Goal: Transaction & Acquisition: Purchase product/service

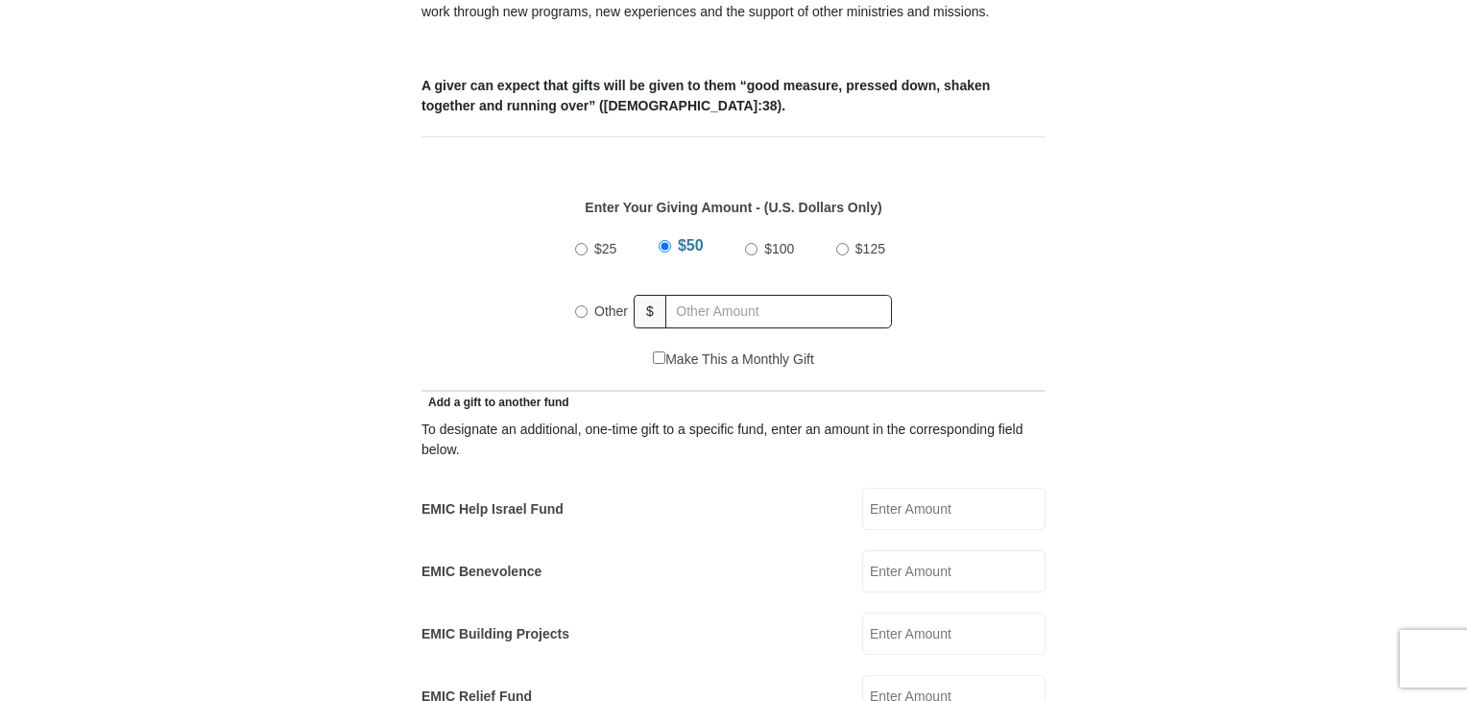
scroll to position [783, 0]
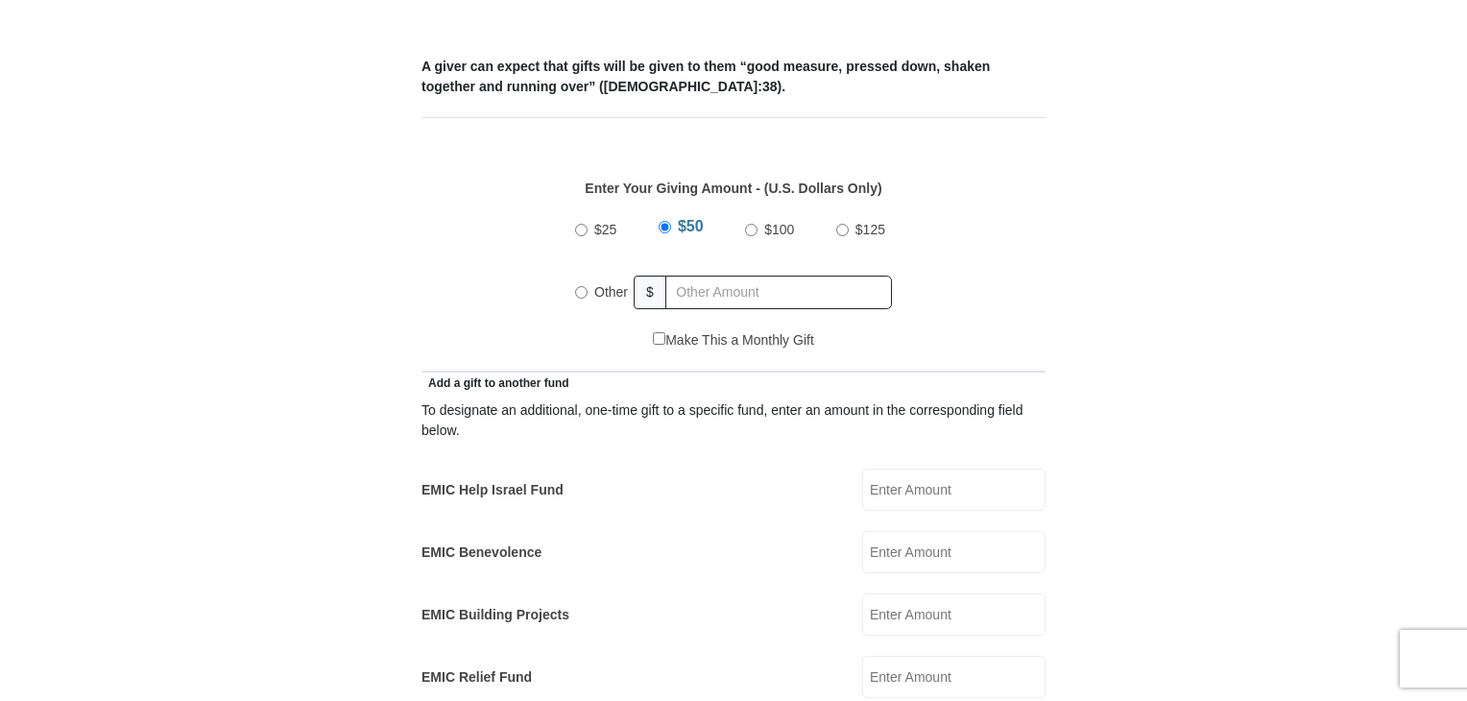
click at [580, 286] on input "Other" at bounding box center [581, 292] width 12 height 12
radio input "true"
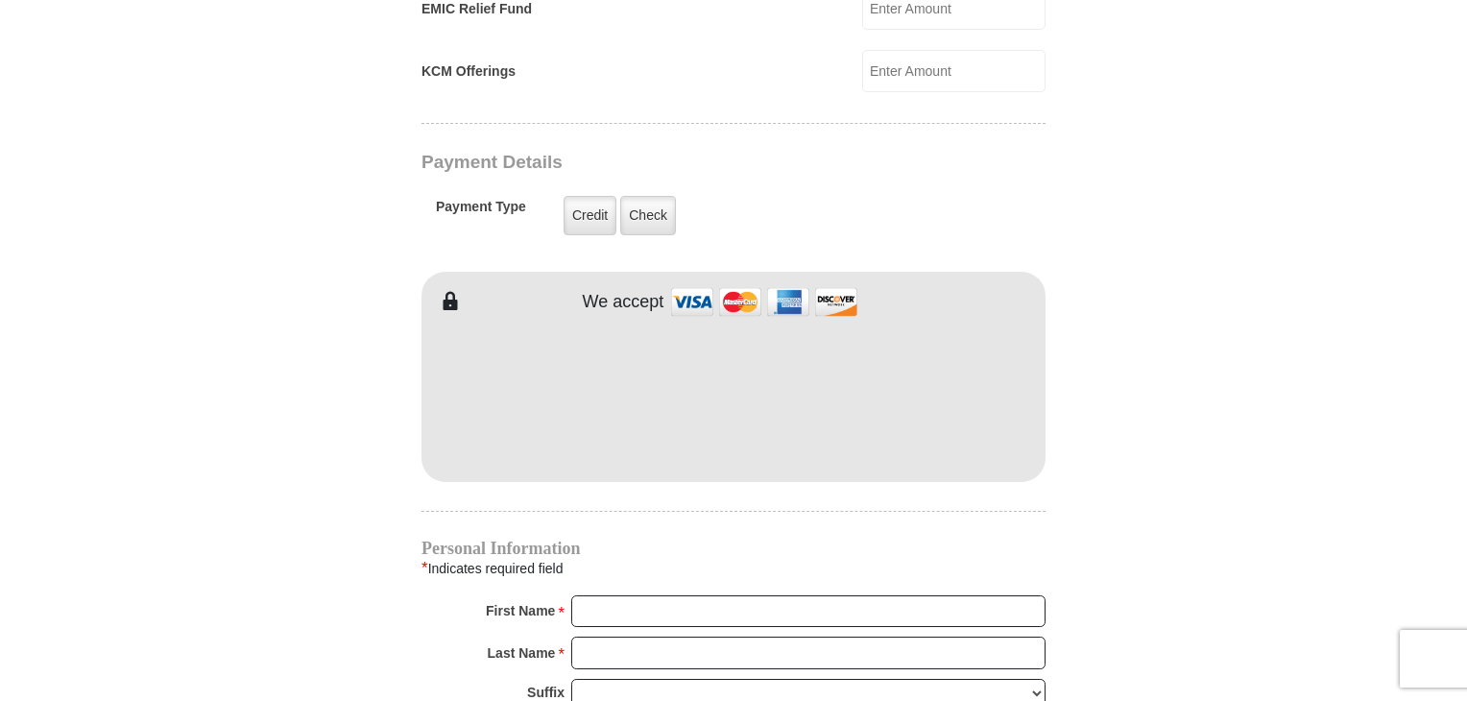
scroll to position [1478, 0]
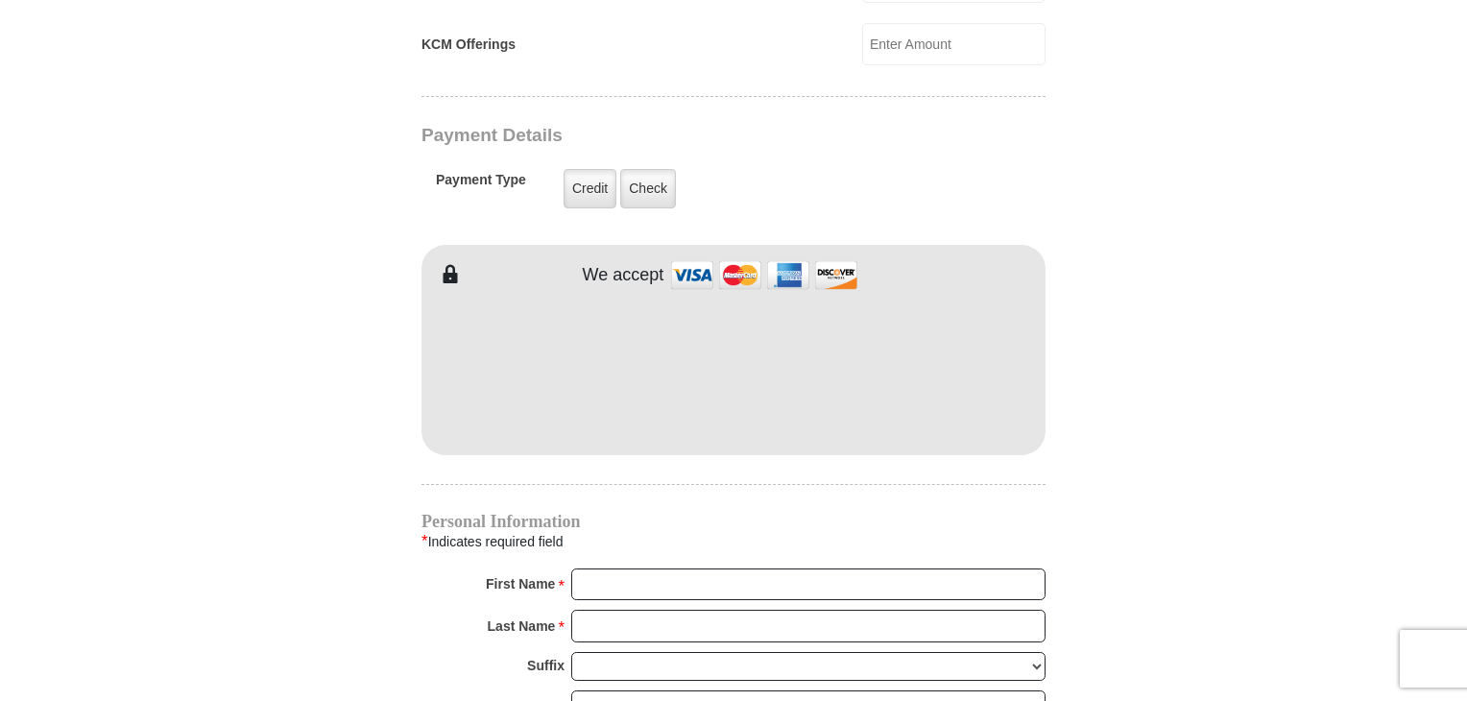
type input "240.00"
type input "[PERSON_NAME]"
click at [1200, 396] on form "[GEOGRAPHIC_DATA][DEMOGRAPHIC_DATA] Online Giving Because of gifts like yours, …" at bounding box center [733, 3] width 1095 height 2809
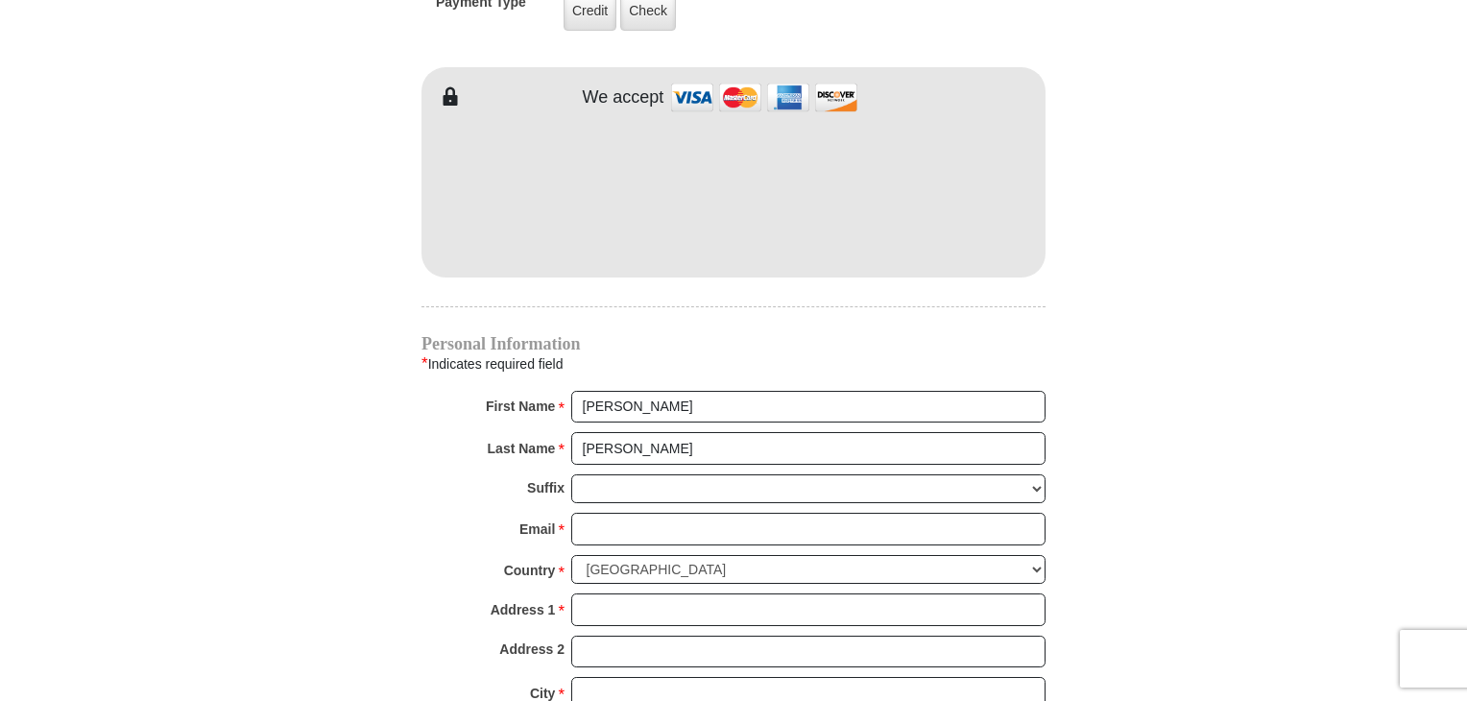
scroll to position [1927, 0]
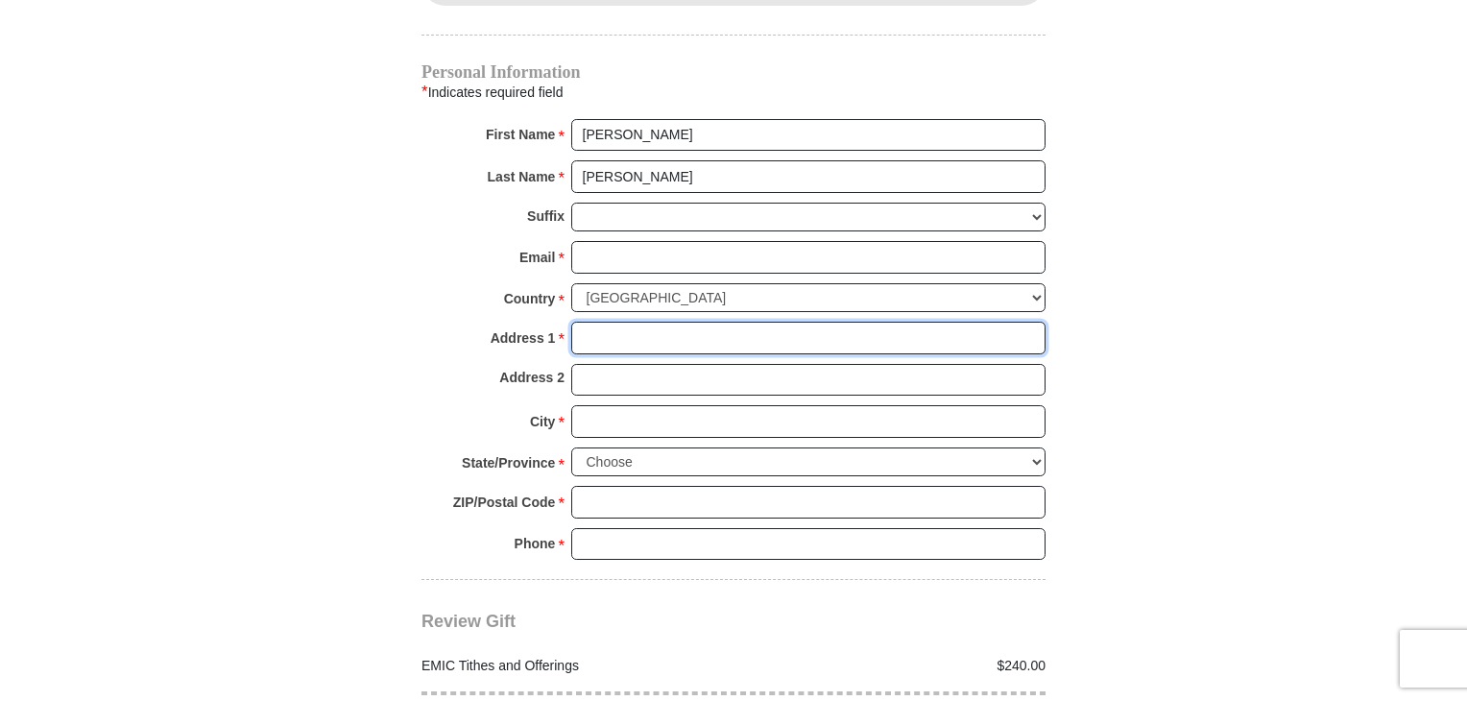
click at [835, 322] on input "Address 1 *" at bounding box center [808, 338] width 474 height 33
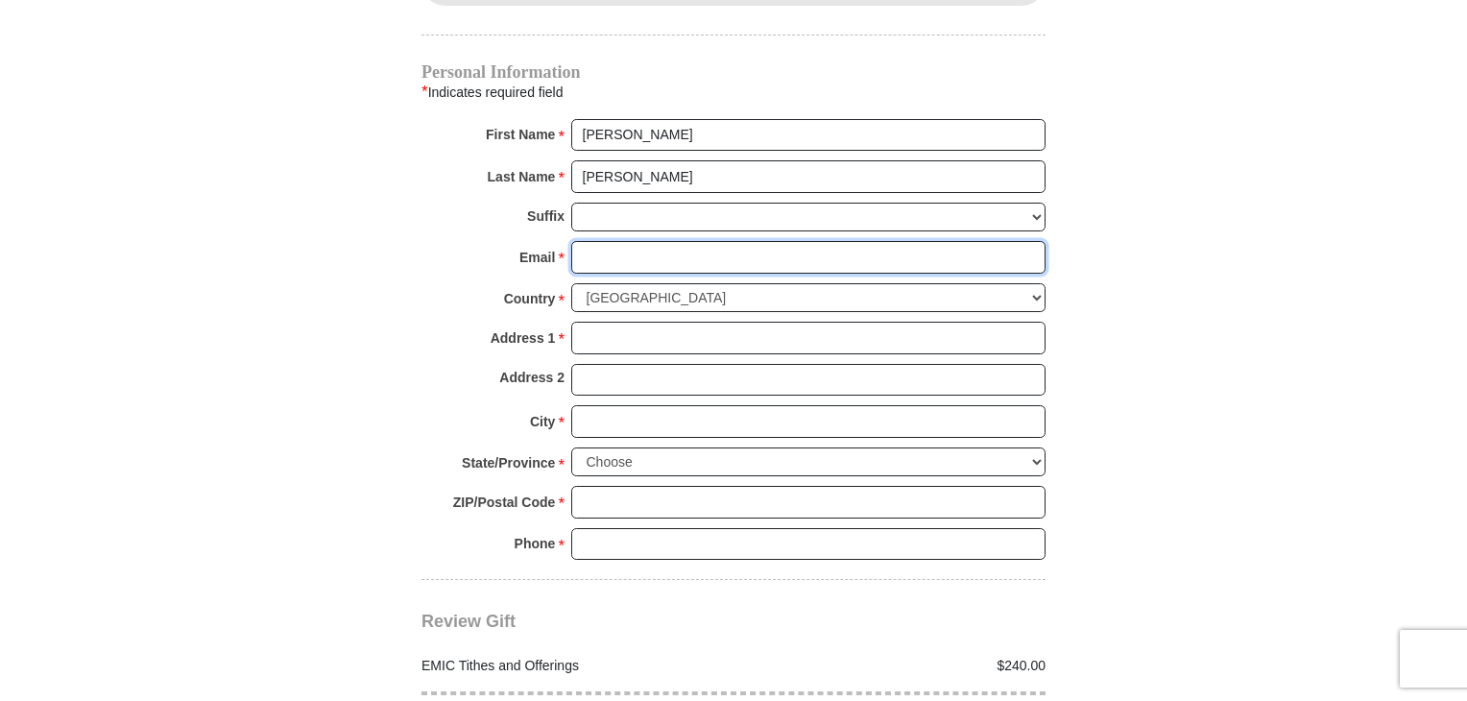
click at [781, 241] on input "Email *" at bounding box center [808, 257] width 474 height 33
type input "[EMAIL_ADDRESS][DOMAIN_NAME]"
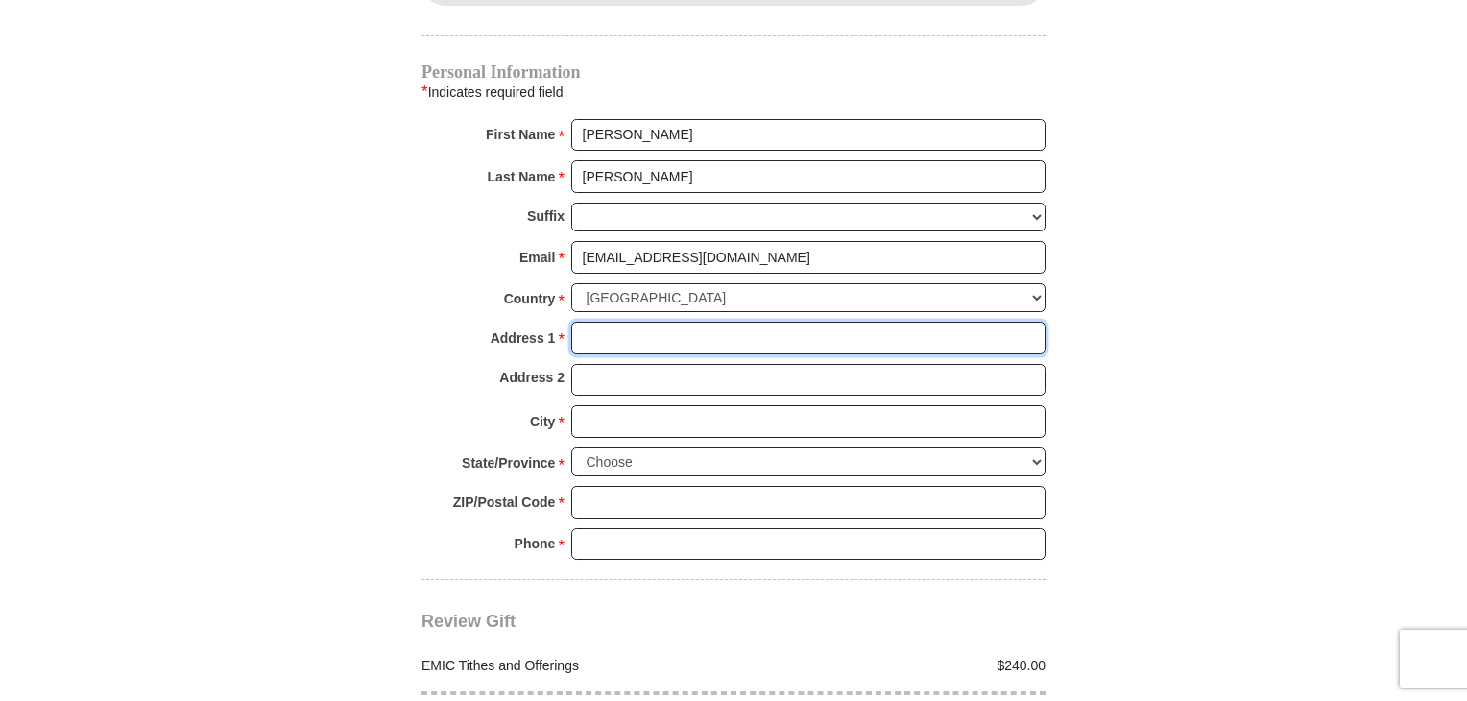
click at [742, 322] on input "Address 1 *" at bounding box center [808, 338] width 474 height 33
type input "[STREET_ADDRESS]"
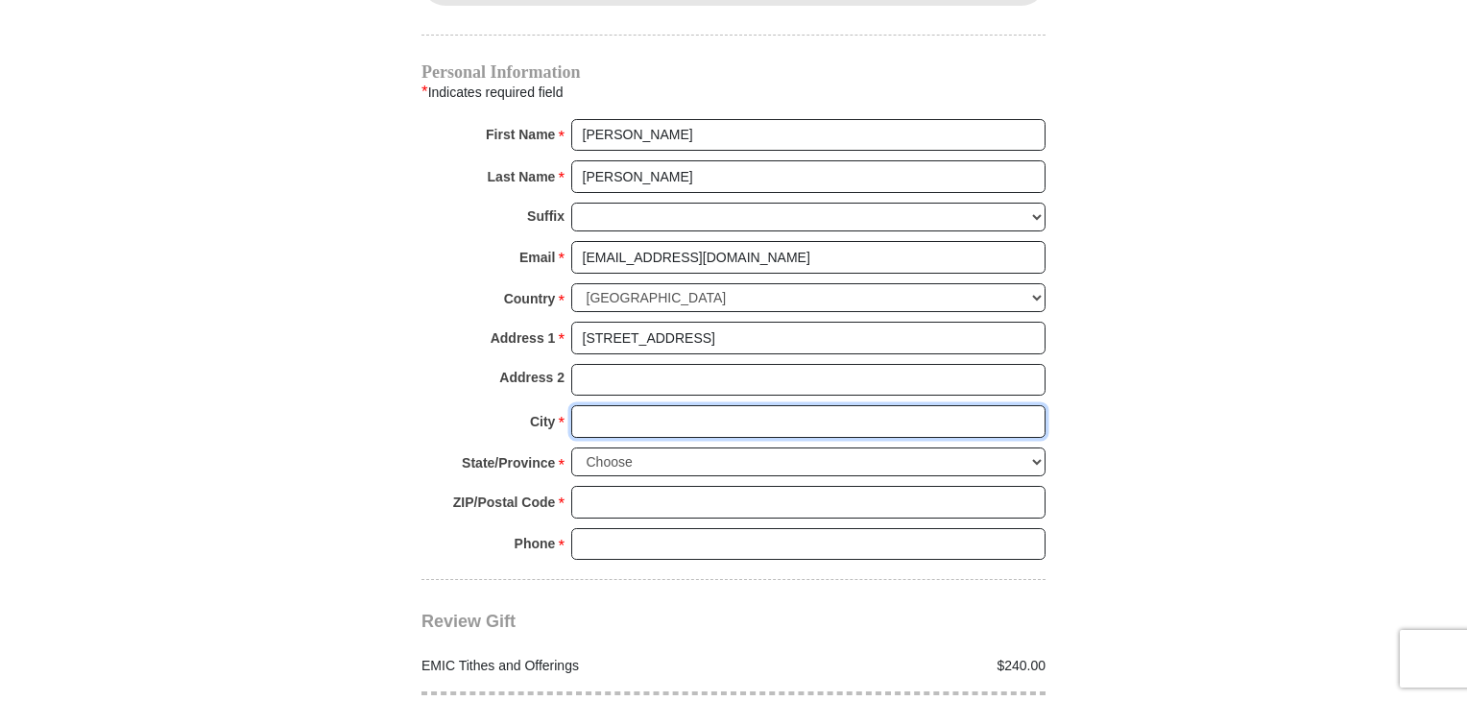
click at [641, 406] on input "City *" at bounding box center [808, 421] width 474 height 33
type input "Harrisonville"
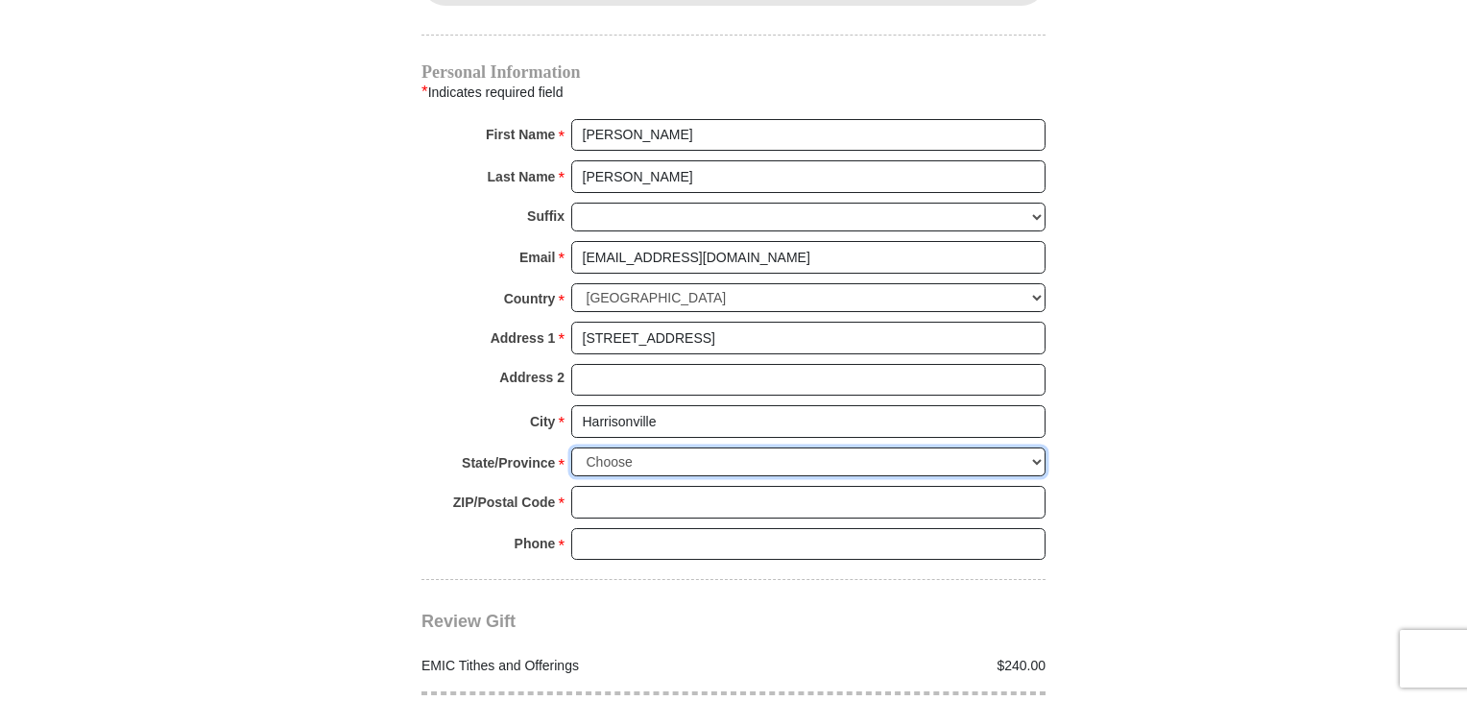
click at [649, 447] on select "Choose [US_STATE] [US_STATE] [US_STATE] [US_STATE] [US_STATE] Armed Forces Amer…" at bounding box center [808, 462] width 474 height 30
select select "MO"
click at [571, 447] on select "Choose [US_STATE] [US_STATE] [US_STATE] [US_STATE] [US_STATE] Armed Forces Amer…" at bounding box center [808, 462] width 474 height 30
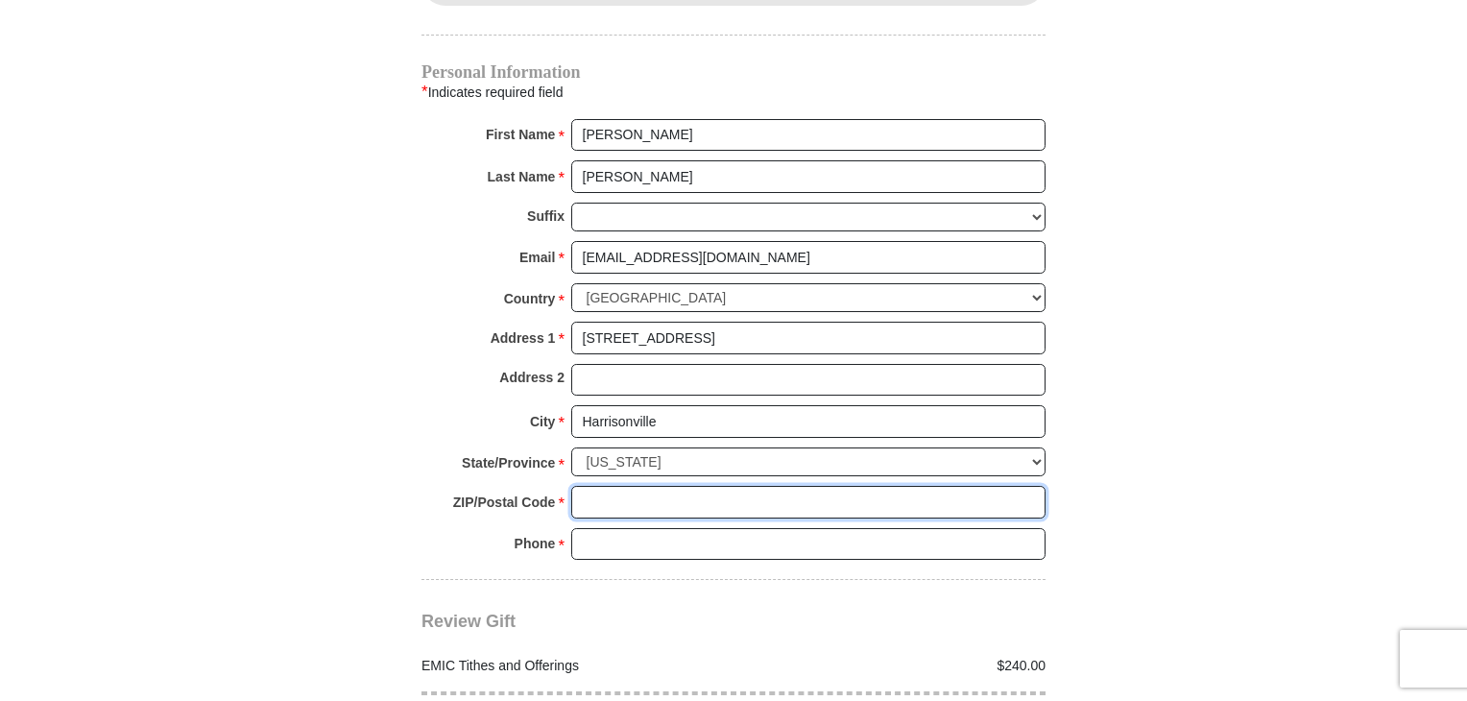
click at [729, 486] on input "ZIP/Postal Code *" at bounding box center [808, 502] width 474 height 33
type input "64701"
click at [650, 528] on input "Phone * *" at bounding box center [808, 544] width 474 height 33
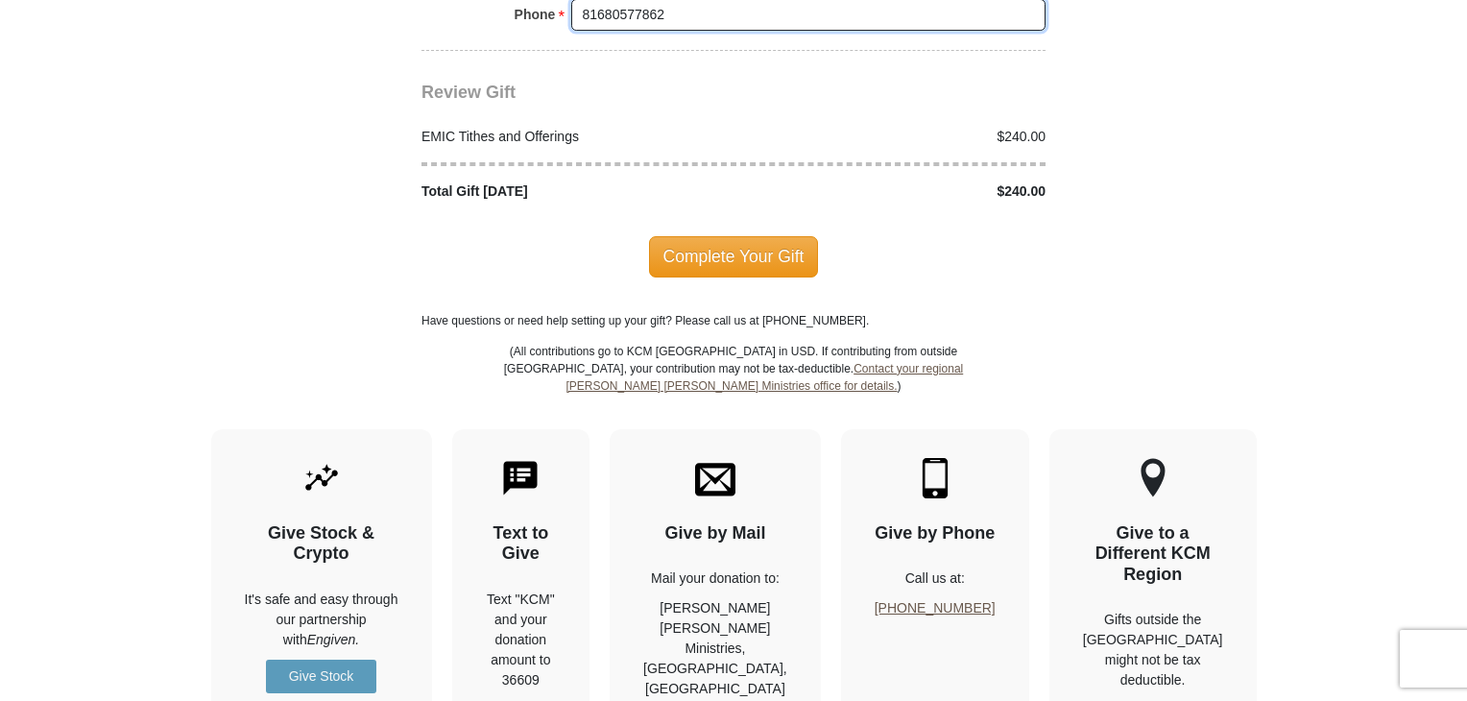
scroll to position [2460, 0]
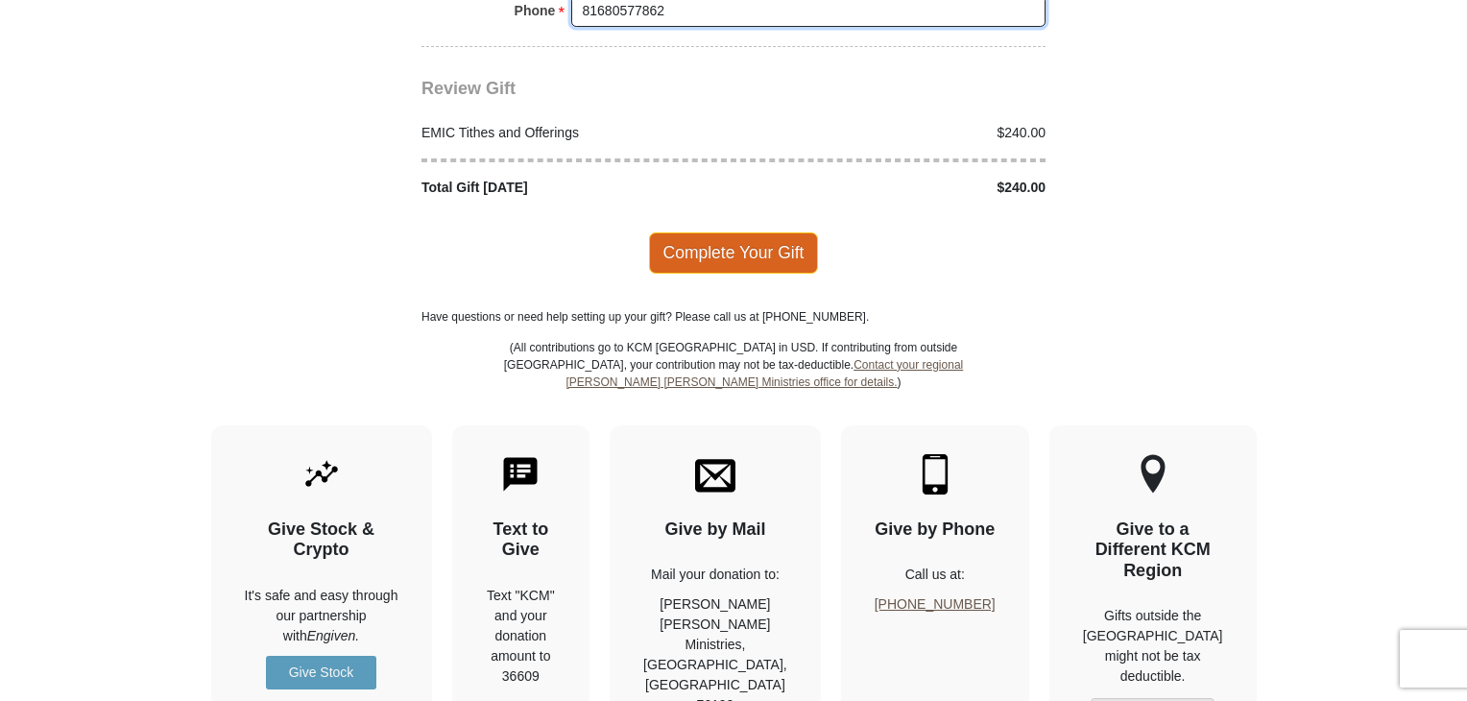
type input "81680577862"
click at [763, 232] on span "Complete Your Gift" at bounding box center [734, 252] width 170 height 40
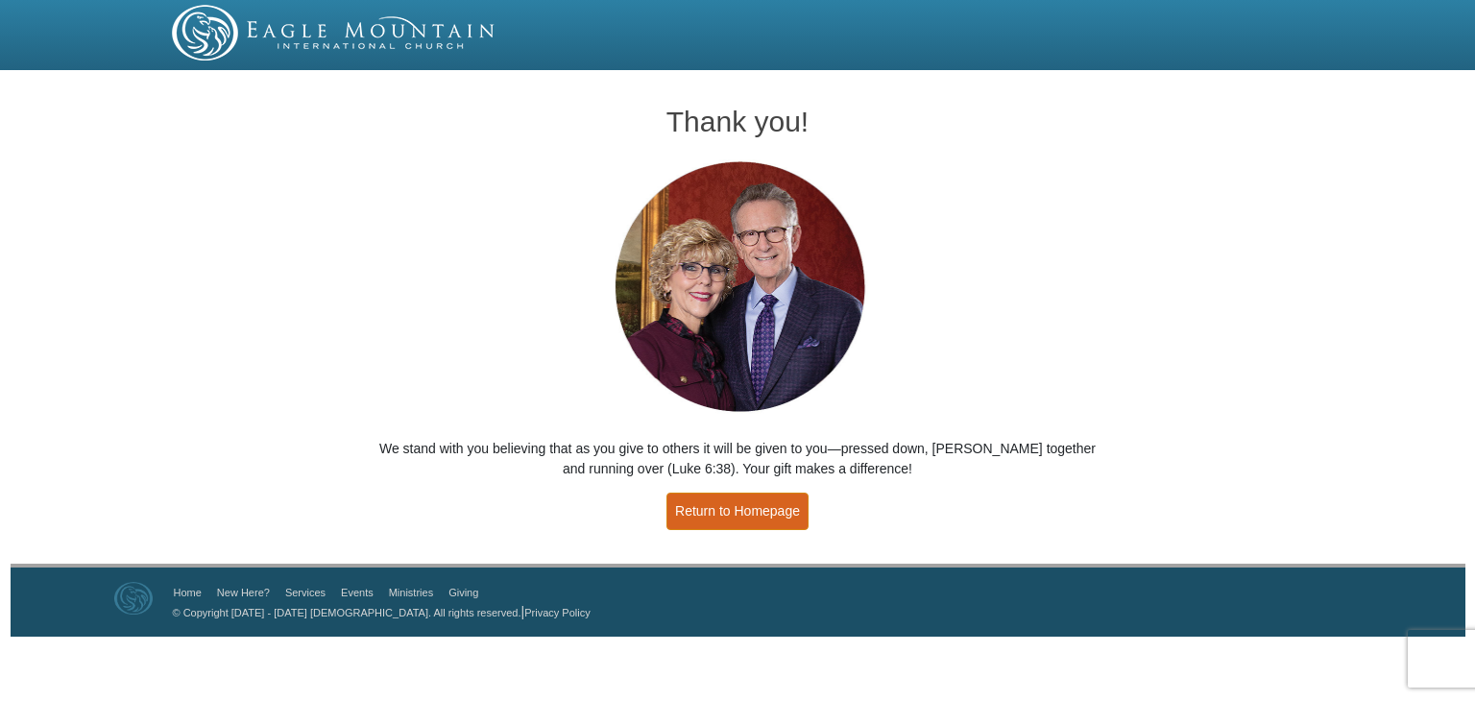
click at [743, 511] on link "Return to Homepage" at bounding box center [737, 511] width 142 height 37
